Goal: Information Seeking & Learning: Check status

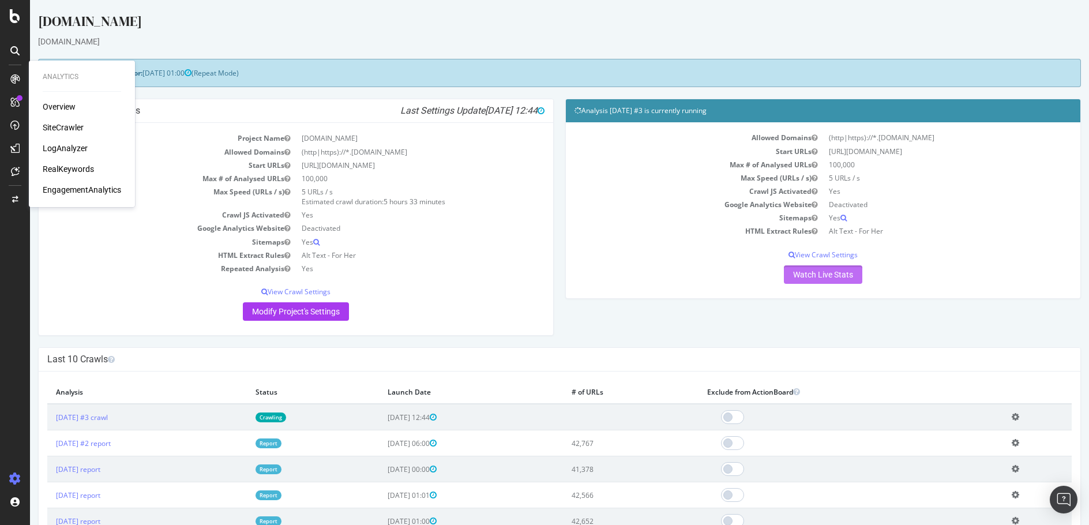
click at [830, 273] on link "Watch Live Stats" at bounding box center [823, 274] width 78 height 18
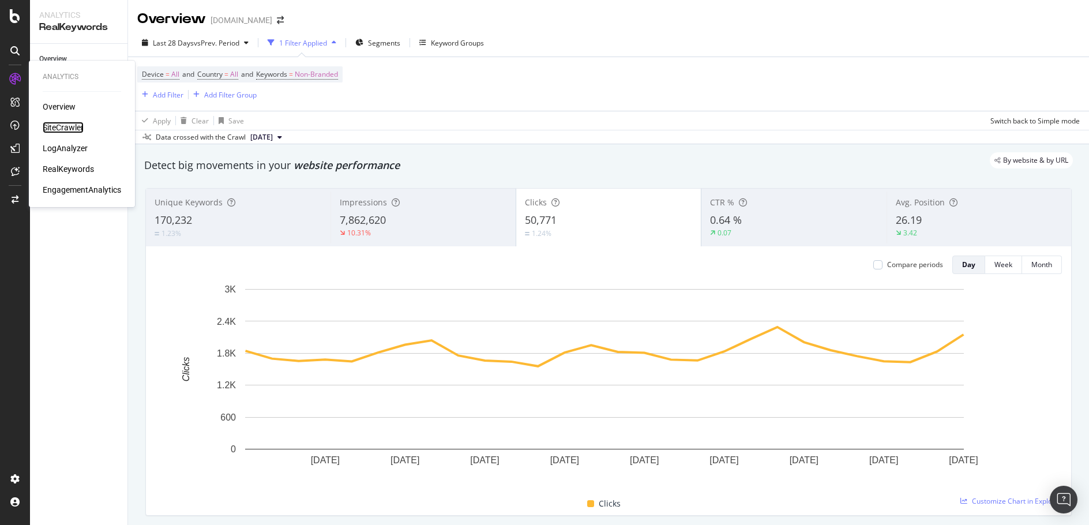
click at [81, 126] on div "SiteCrawler" at bounding box center [63, 128] width 41 height 12
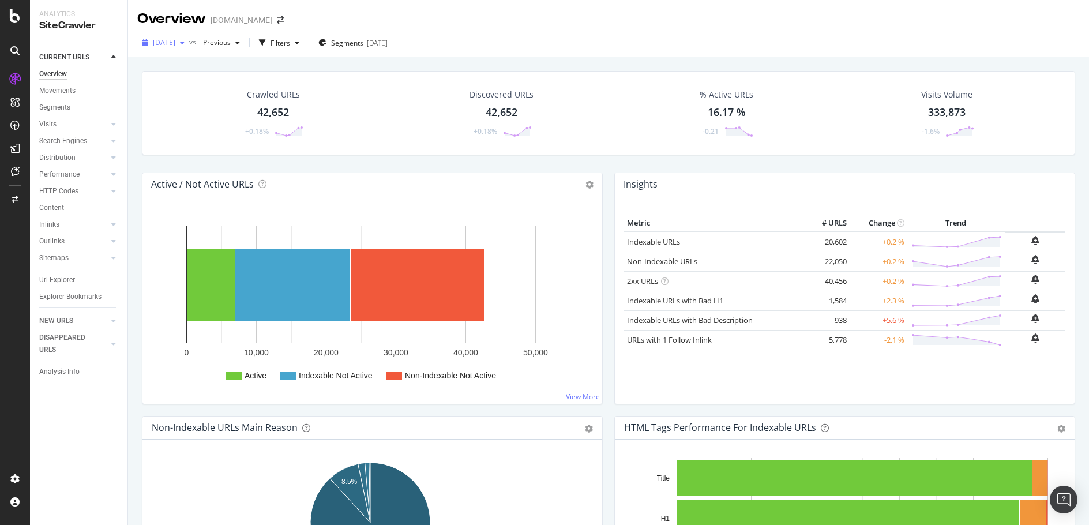
click at [189, 44] on div "button" at bounding box center [182, 42] width 14 height 7
click at [542, 25] on div "Overview davidyurman.com" at bounding box center [608, 14] width 961 height 29
